Goal: Entertainment & Leisure: Consume media (video, audio)

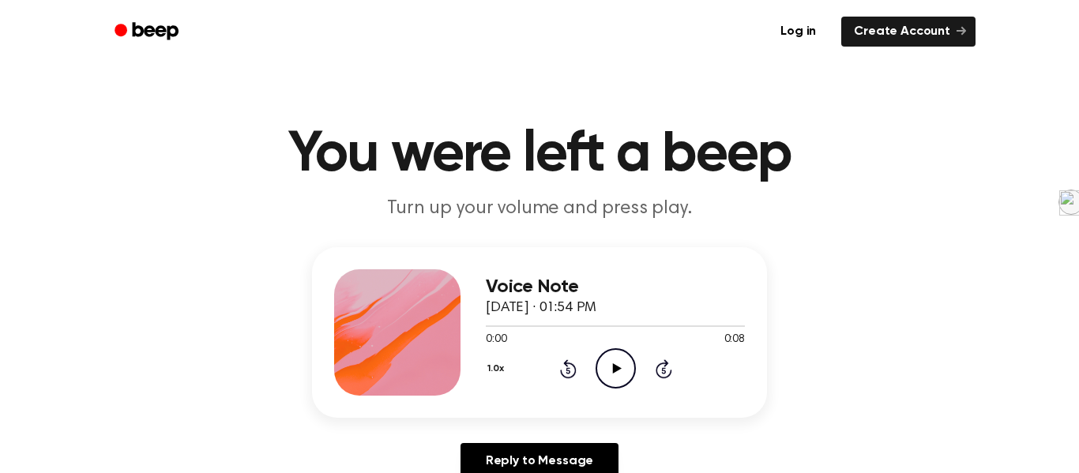
click at [622, 366] on icon "Play Audio" at bounding box center [616, 368] width 40 height 40
click at [630, 382] on circle at bounding box center [615, 368] width 39 height 39
click at [609, 380] on icon "Play Audio" at bounding box center [616, 368] width 40 height 40
click at [614, 371] on icon at bounding box center [616, 368] width 9 height 10
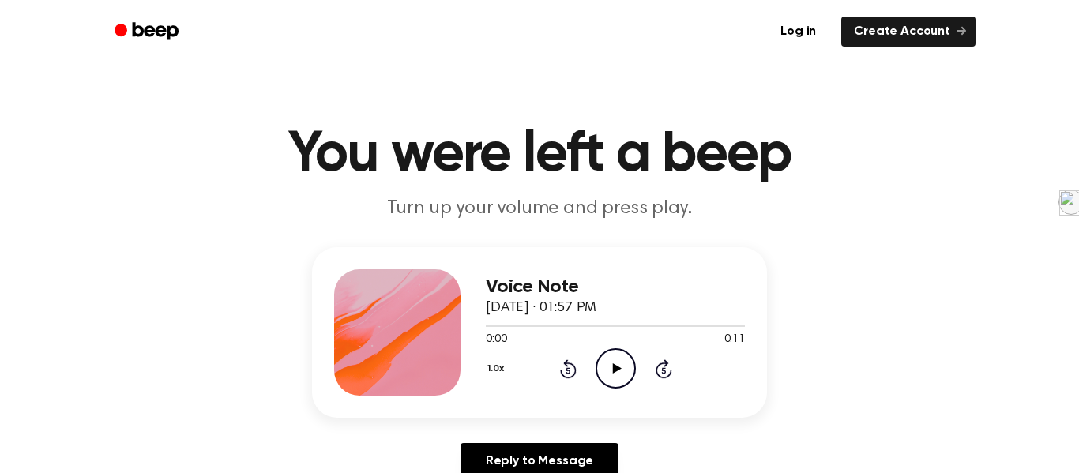
click at [616, 363] on icon "Play Audio" at bounding box center [616, 368] width 40 height 40
click at [403, 336] on div at bounding box center [397, 332] width 126 height 126
click at [611, 380] on icon "Play Audio" at bounding box center [616, 368] width 40 height 40
click at [626, 365] on icon "Play Audio" at bounding box center [616, 368] width 40 height 40
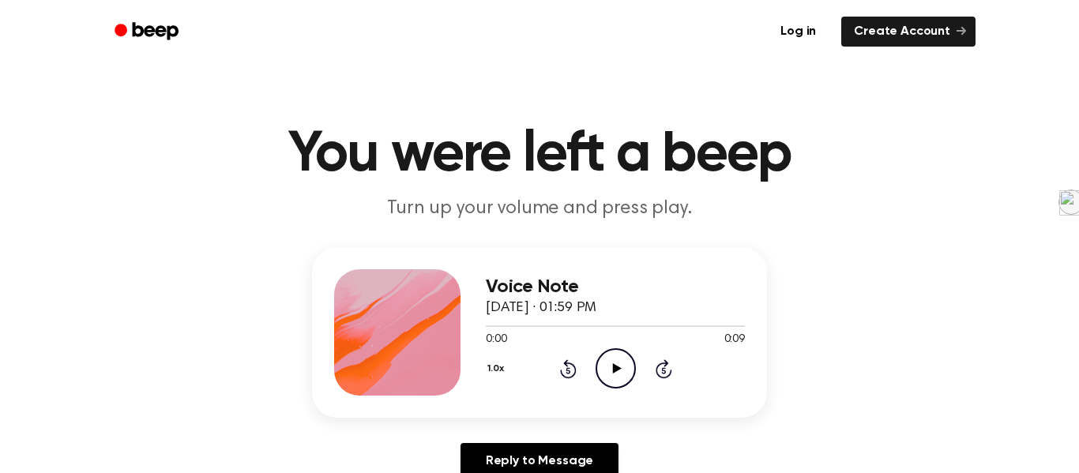
click at [623, 359] on icon "Play Audio" at bounding box center [616, 368] width 40 height 40
click at [629, 358] on icon "Play Audio" at bounding box center [616, 368] width 40 height 40
click at [620, 367] on icon "Play Audio" at bounding box center [616, 368] width 40 height 40
click at [623, 360] on icon "Play Audio" at bounding box center [616, 368] width 40 height 40
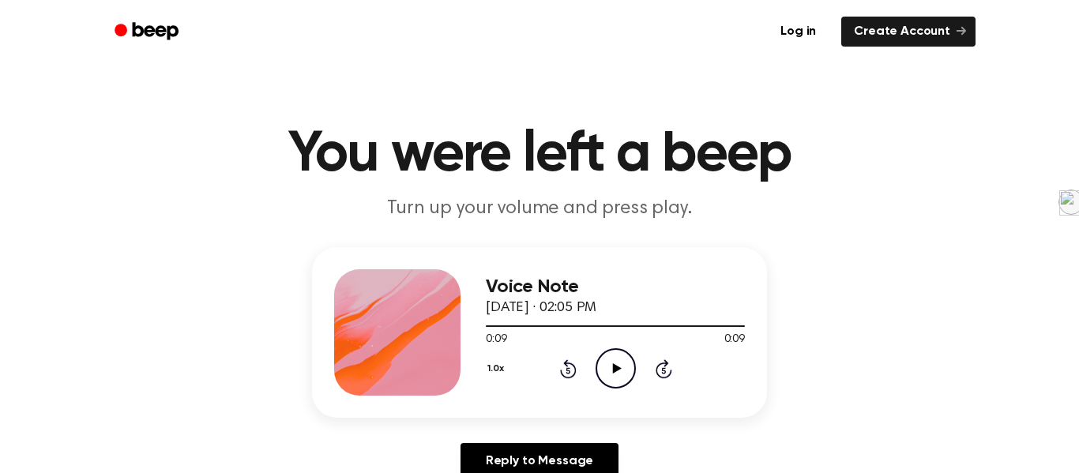
click at [623, 360] on icon "Play Audio" at bounding box center [616, 368] width 40 height 40
click at [621, 375] on icon "Play Audio" at bounding box center [616, 368] width 40 height 40
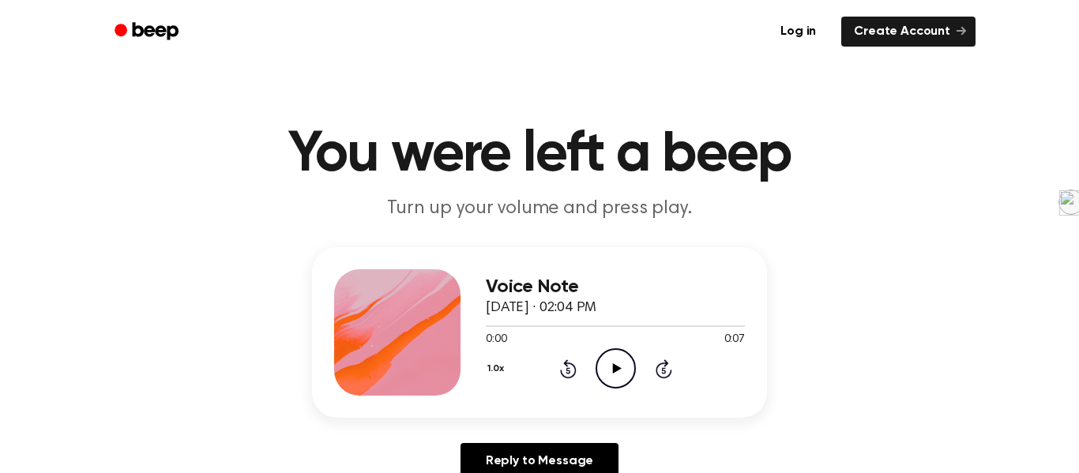
click at [611, 360] on icon "Play Audio" at bounding box center [616, 368] width 40 height 40
click at [612, 360] on icon "Play Audio" at bounding box center [616, 368] width 40 height 40
click at [623, 377] on icon "Play Audio" at bounding box center [616, 368] width 40 height 40
click at [611, 366] on icon "Play Audio" at bounding box center [616, 368] width 40 height 40
click at [591, 365] on div "1.0x Rewind 5 seconds Play Audio Skip 5 seconds" at bounding box center [615, 368] width 259 height 40
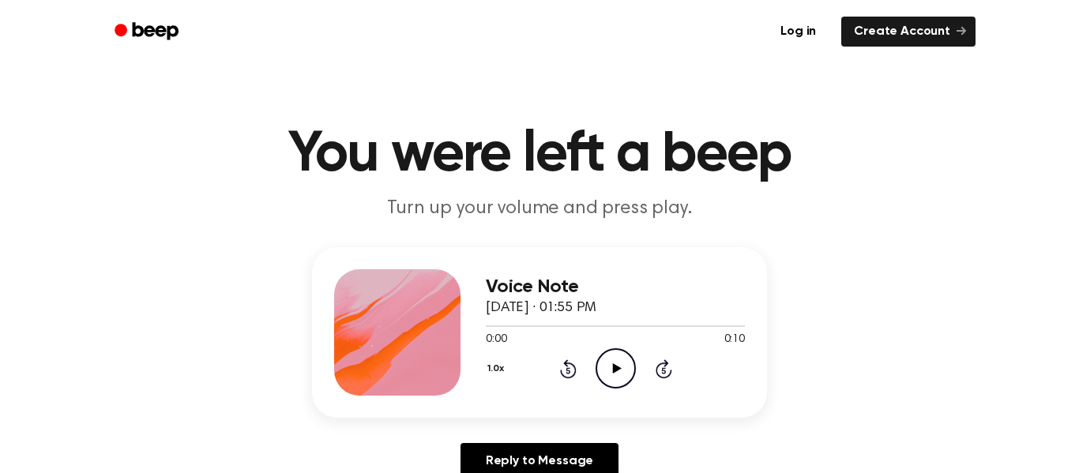
click at [598, 364] on icon "Play Audio" at bounding box center [616, 368] width 40 height 40
click at [617, 374] on icon "Play Audio" at bounding box center [616, 368] width 40 height 40
click at [622, 373] on icon "Play Audio" at bounding box center [616, 368] width 40 height 40
click at [611, 370] on icon "Play Audio" at bounding box center [616, 368] width 40 height 40
click at [630, 362] on icon "Play Audio" at bounding box center [616, 368] width 40 height 40
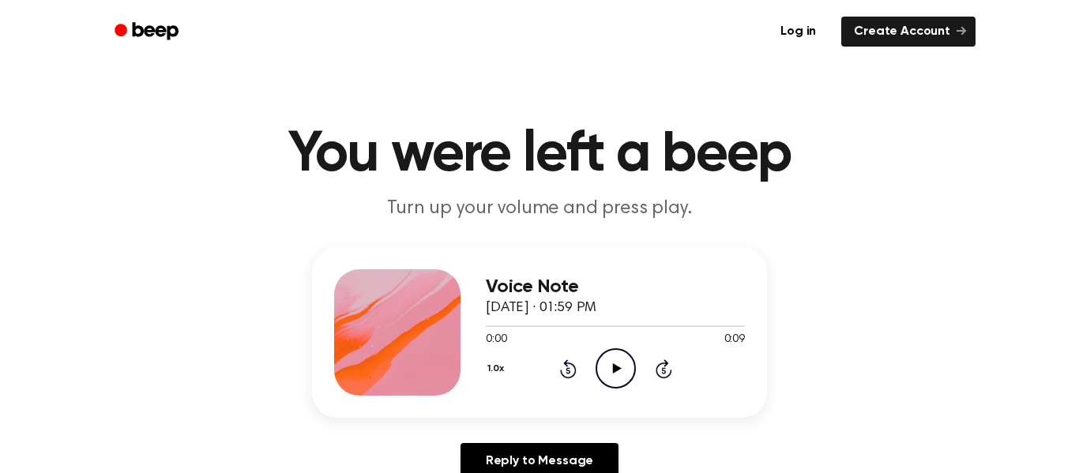
click at [619, 376] on icon "Play Audio" at bounding box center [616, 368] width 40 height 40
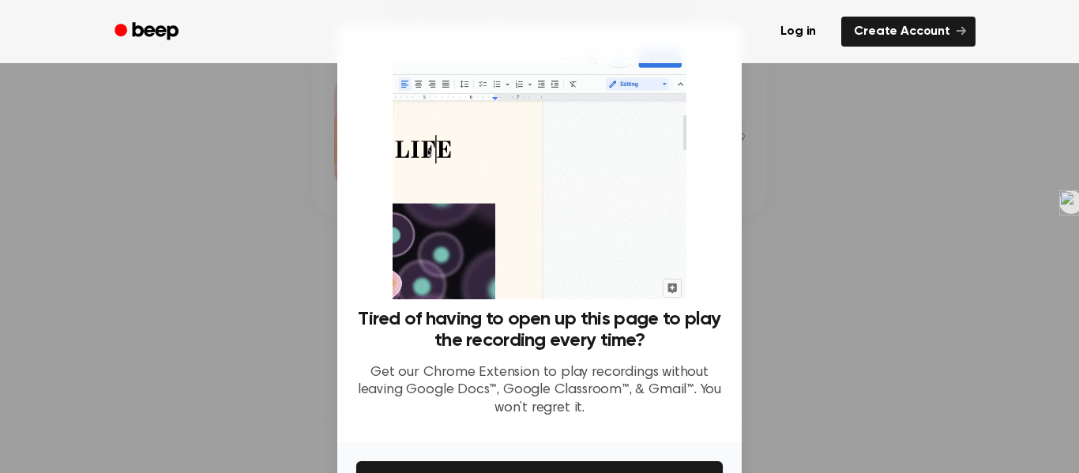
scroll to position [102, 0]
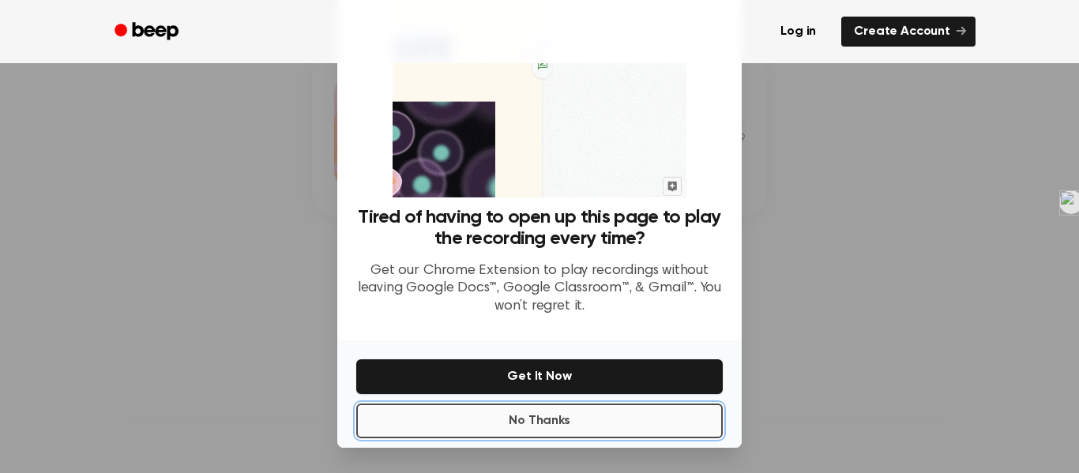
click at [635, 430] on button "No Thanks" at bounding box center [539, 421] width 367 height 35
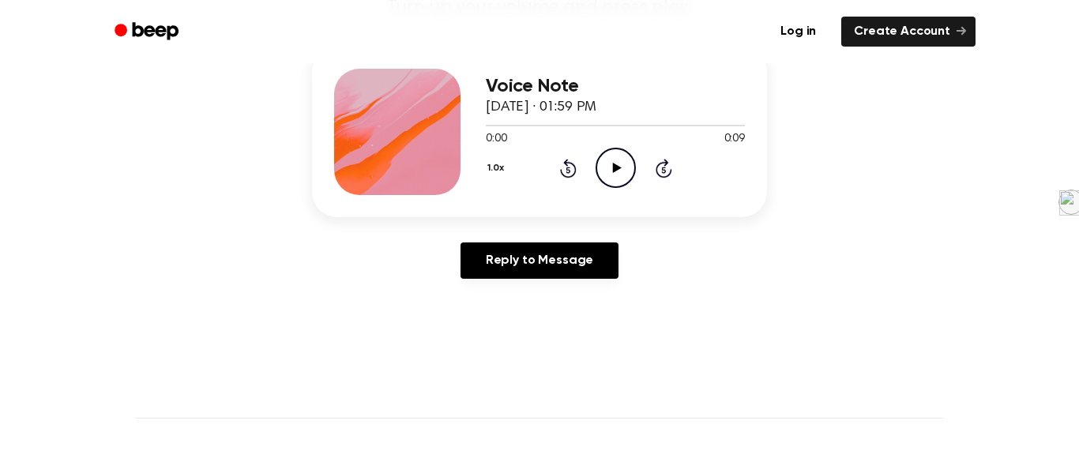
click at [615, 159] on icon "Play Audio" at bounding box center [616, 168] width 40 height 40
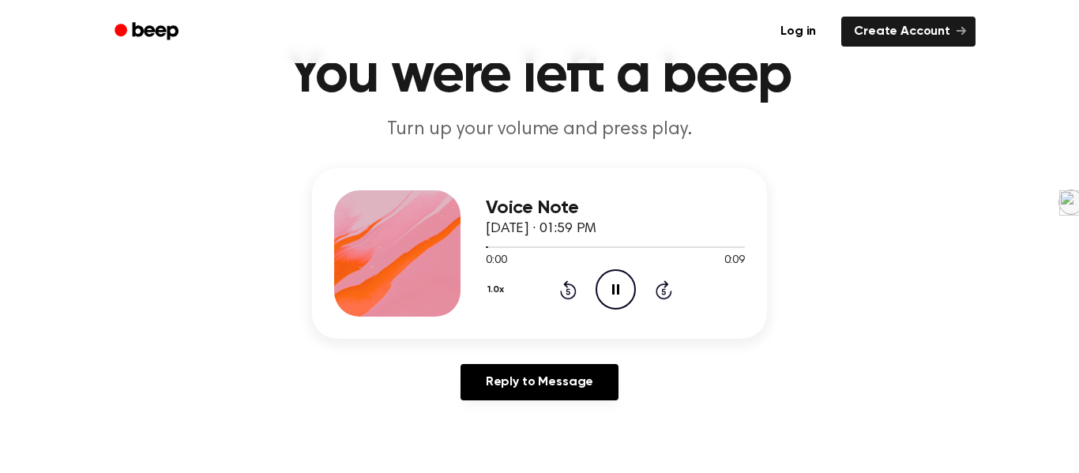
scroll to position [78, 0]
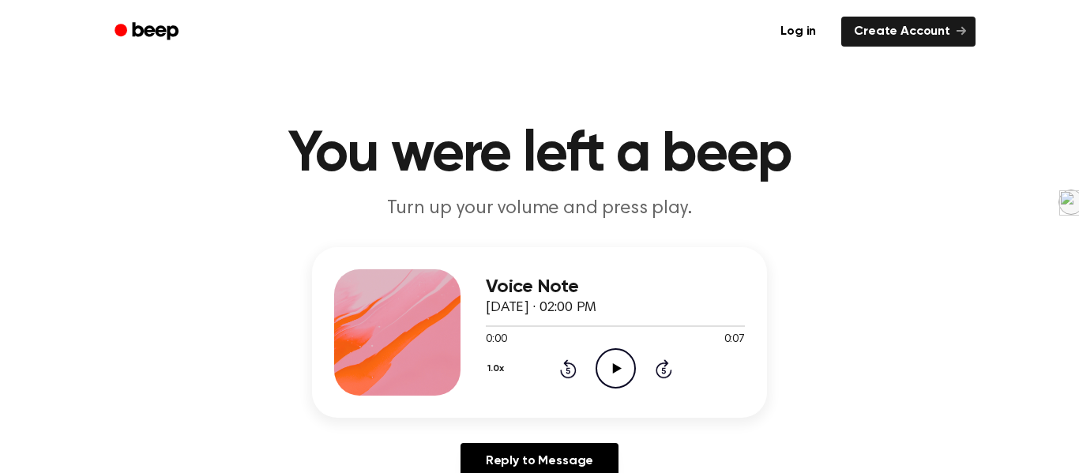
click at [623, 363] on icon "Play Audio" at bounding box center [616, 368] width 40 height 40
click at [631, 373] on icon "Play Audio" at bounding box center [616, 368] width 40 height 40
click at [607, 358] on icon "Play Audio" at bounding box center [616, 368] width 40 height 40
click at [620, 371] on icon "Play Audio" at bounding box center [616, 368] width 40 height 40
click at [606, 366] on icon "Play Audio" at bounding box center [616, 368] width 40 height 40
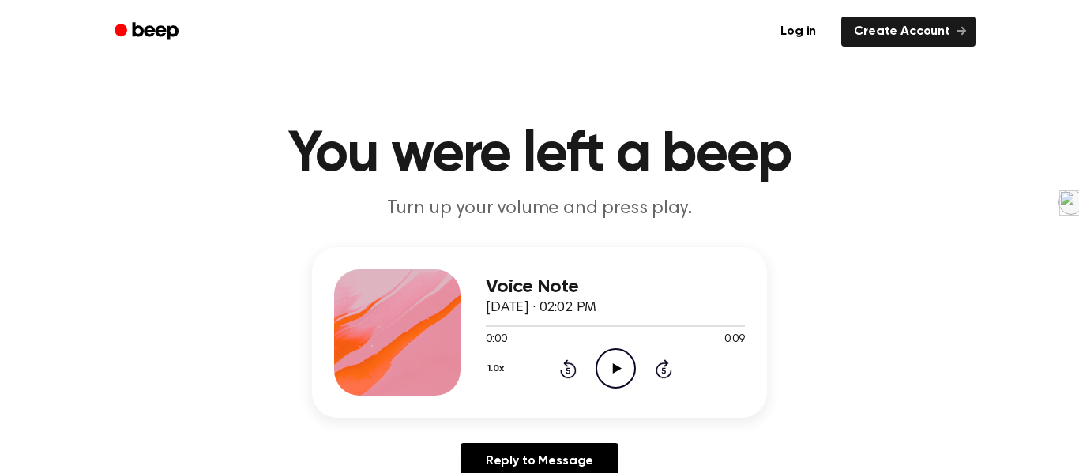
click at [600, 365] on icon "Play Audio" at bounding box center [616, 368] width 40 height 40
click at [614, 363] on icon "Play Audio" at bounding box center [616, 368] width 40 height 40
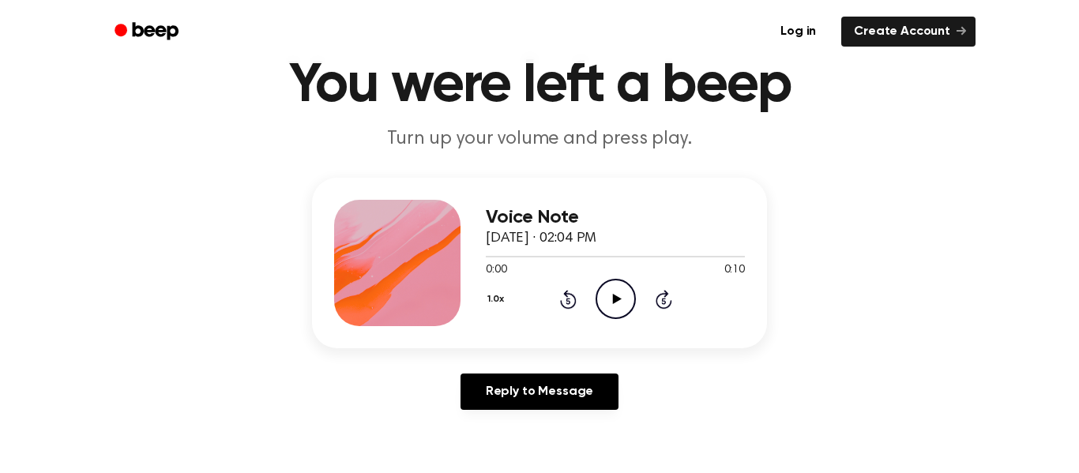
scroll to position [99, 0]
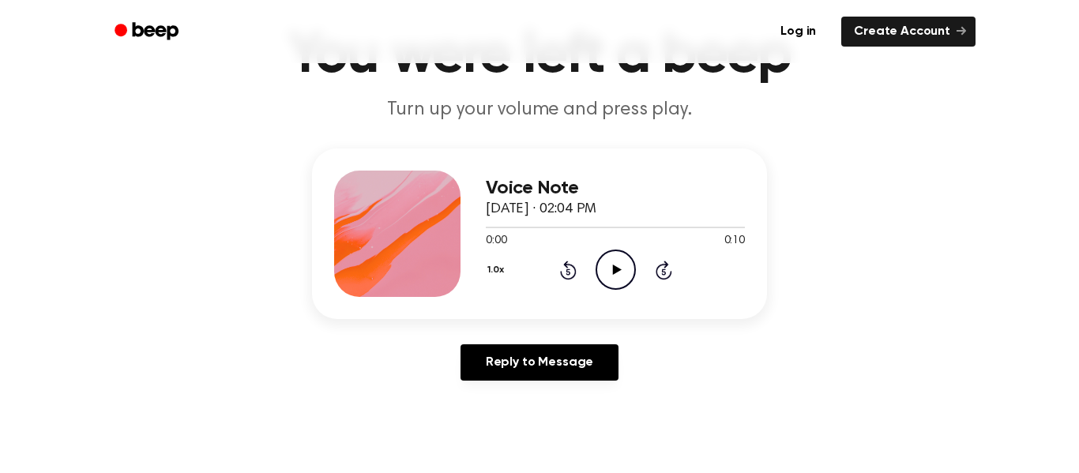
click at [624, 259] on icon "Play Audio" at bounding box center [616, 270] width 40 height 40
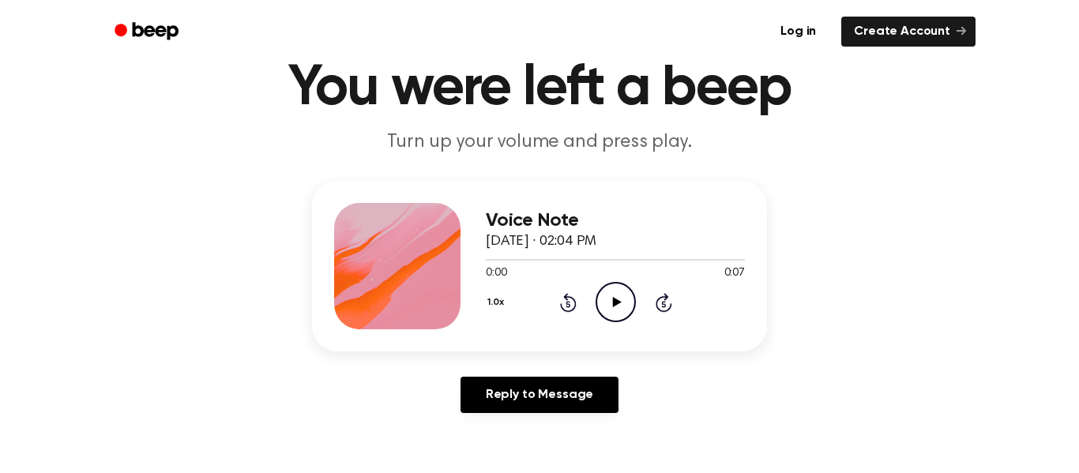
click at [601, 297] on icon "Play Audio" at bounding box center [616, 302] width 40 height 40
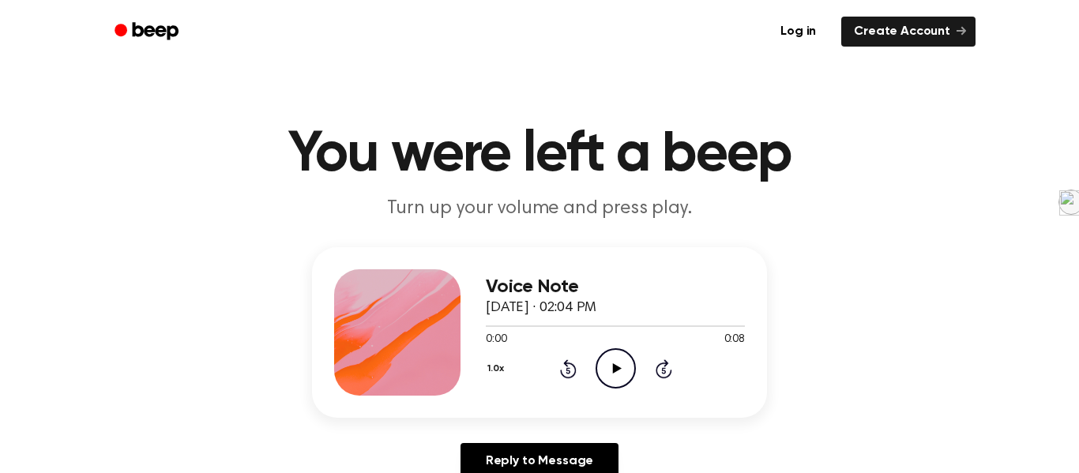
click at [600, 360] on icon "Play Audio" at bounding box center [616, 368] width 40 height 40
click at [604, 358] on icon "Play Audio" at bounding box center [616, 368] width 40 height 40
